Goal: Transaction & Acquisition: Purchase product/service

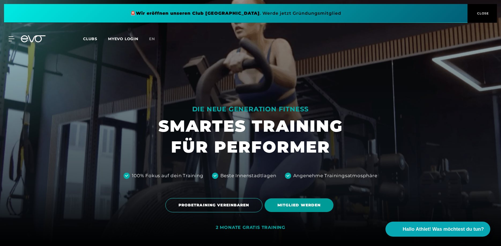
click at [314, 209] on span "MITGLIED WERDEN" at bounding box center [299, 206] width 69 height 14
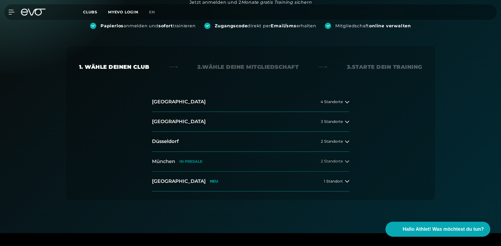
scroll to position [82, 0]
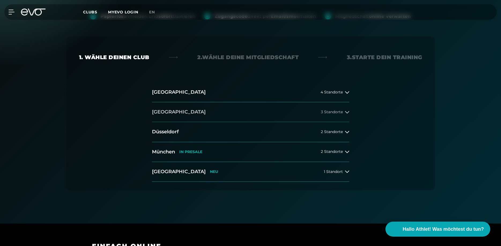
click at [158, 112] on h2 "[GEOGRAPHIC_DATA]" at bounding box center [179, 112] width 54 height 7
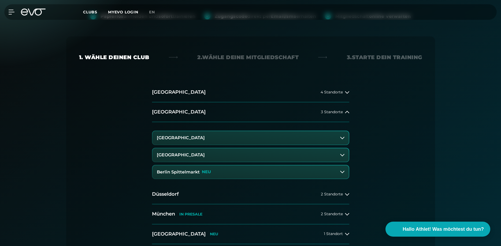
click at [168, 138] on h3 "[GEOGRAPHIC_DATA]" at bounding box center [181, 138] width 48 height 5
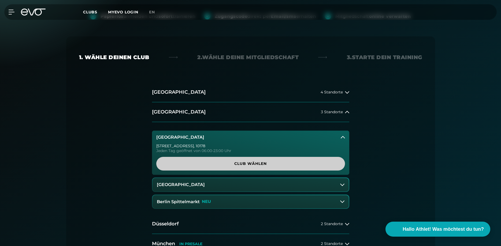
click at [249, 162] on span "Club wählen" at bounding box center [250, 164] width 163 height 6
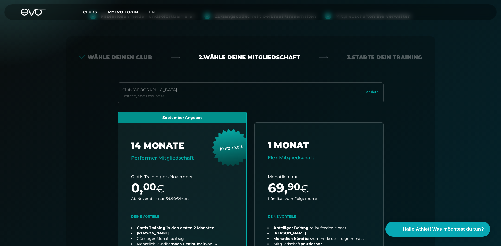
scroll to position [85, 0]
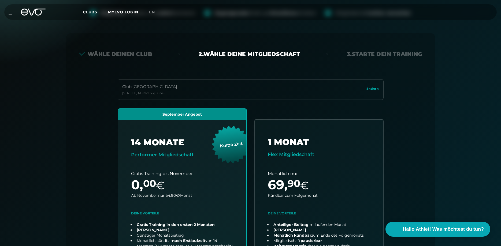
click at [76, 28] on div "Wähle deinen Club 2. Wähle deine Mitgliedschaft 3. Starte dein Training Club : …" at bounding box center [251, 228] width 386 height 424
click at [91, 12] on span "Clubs" at bounding box center [90, 12] width 14 height 5
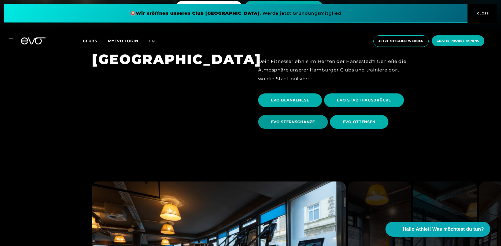
scroll to position [219, 0]
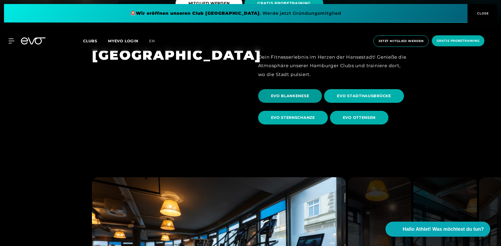
click at [293, 92] on span "EVO BLANKENESE" at bounding box center [290, 96] width 64 height 14
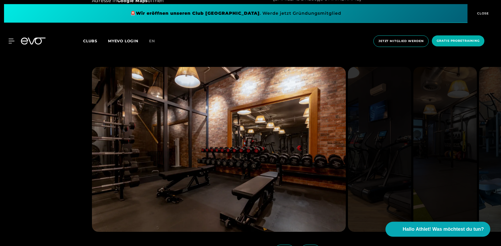
scroll to position [520, 0]
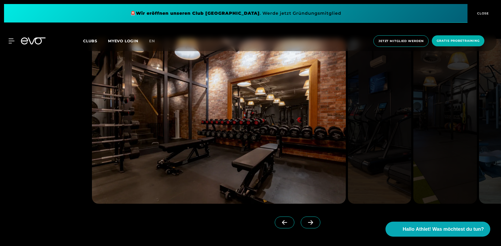
click at [311, 225] on span at bounding box center [311, 223] width 20 height 12
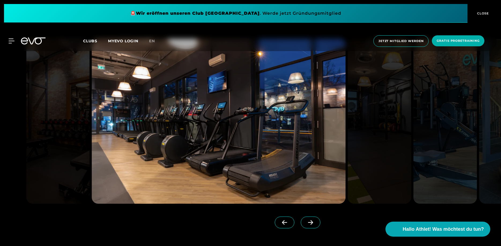
click at [309, 225] on icon at bounding box center [310, 222] width 9 height 5
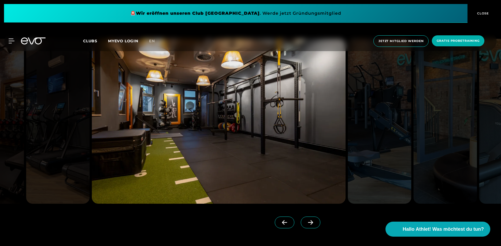
click at [308, 224] on icon at bounding box center [310, 222] width 9 height 5
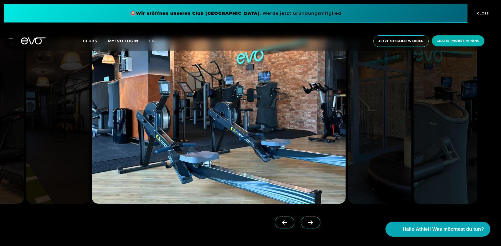
click at [308, 224] on icon at bounding box center [310, 222] width 9 height 5
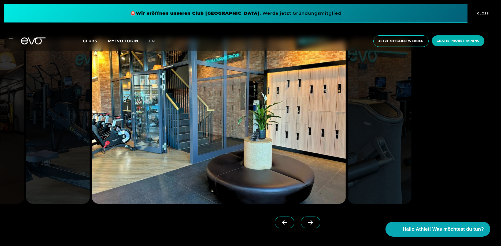
click at [308, 224] on icon at bounding box center [310, 222] width 9 height 5
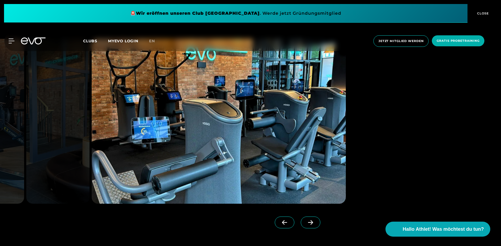
click at [308, 224] on icon at bounding box center [310, 222] width 9 height 5
